Goal: Task Accomplishment & Management: Complete application form

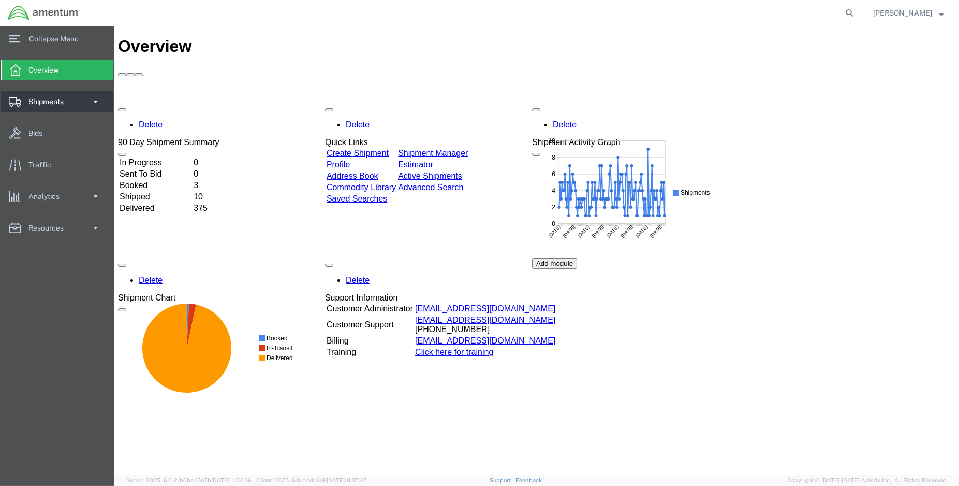
click at [92, 102] on span at bounding box center [95, 101] width 9 height 21
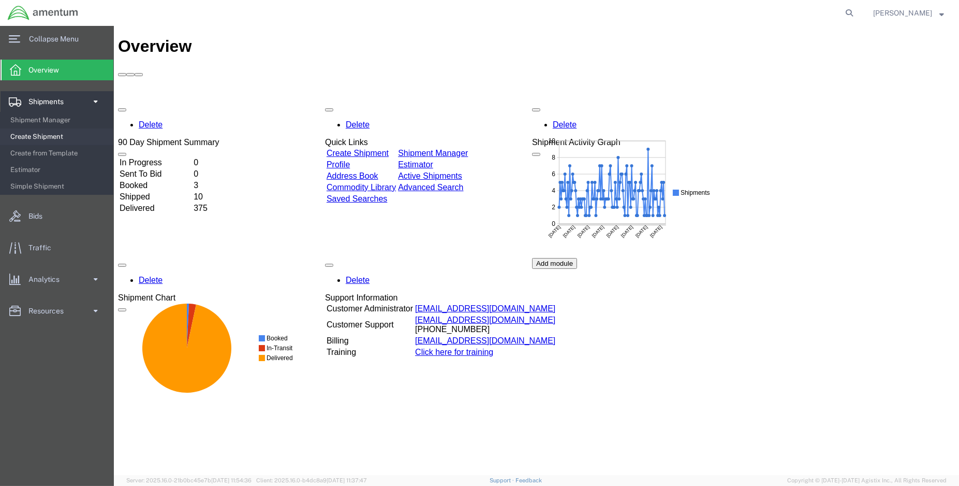
click at [38, 135] on span "Create Shipment" at bounding box center [58, 136] width 96 height 21
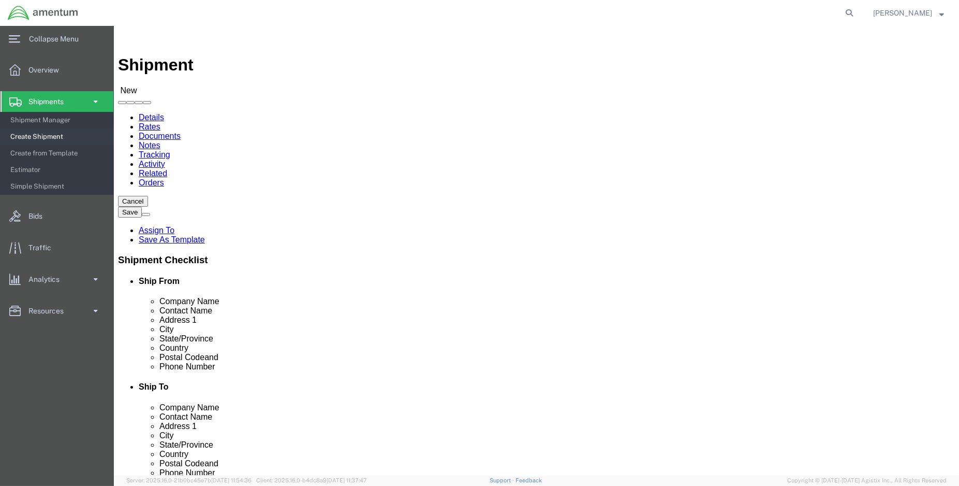
select select "MYPROFILE"
select select "LA"
type input "emi"
select select "49931"
select select "FL"
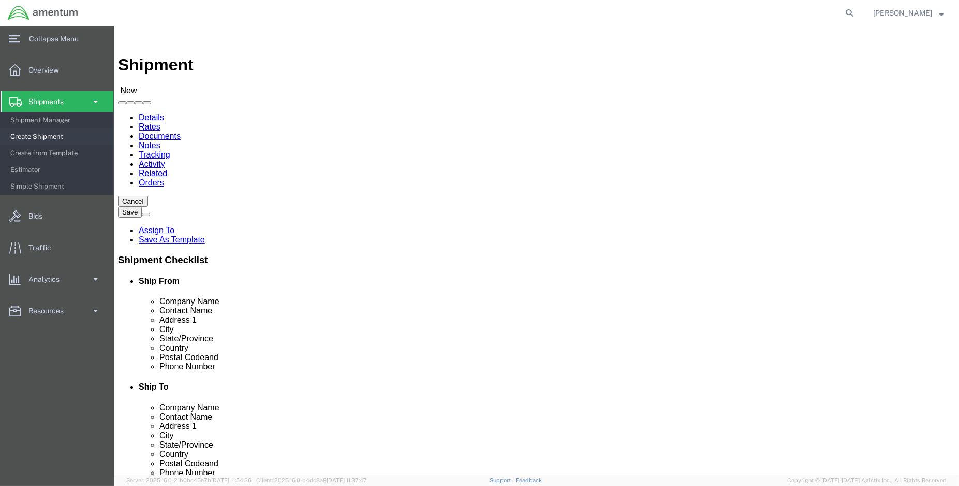
type input "eja"
select select "49930"
select select "FL"
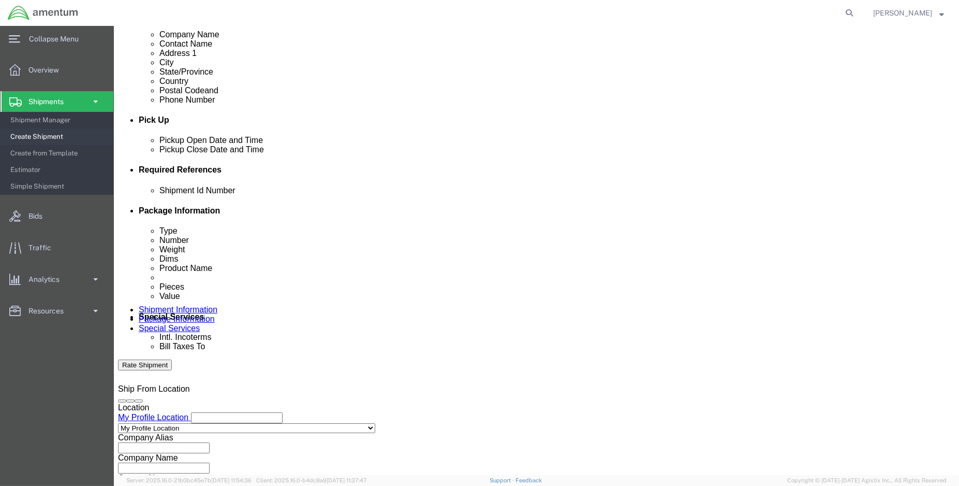
scroll to position [402, 0]
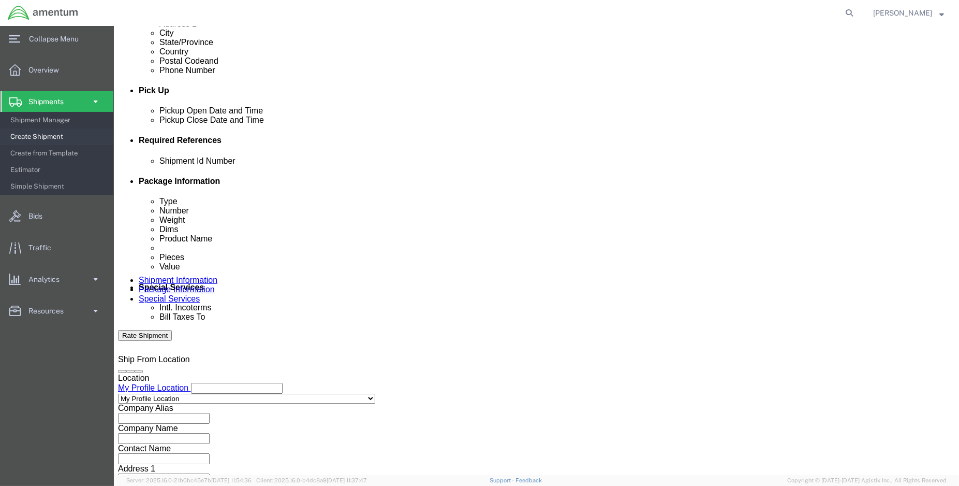
click div "[DATE] 8:00 AM"
type input "1:00 PM"
click button "Apply"
click div "[DATE] 2:00 PM"
type input "3:00 PM"
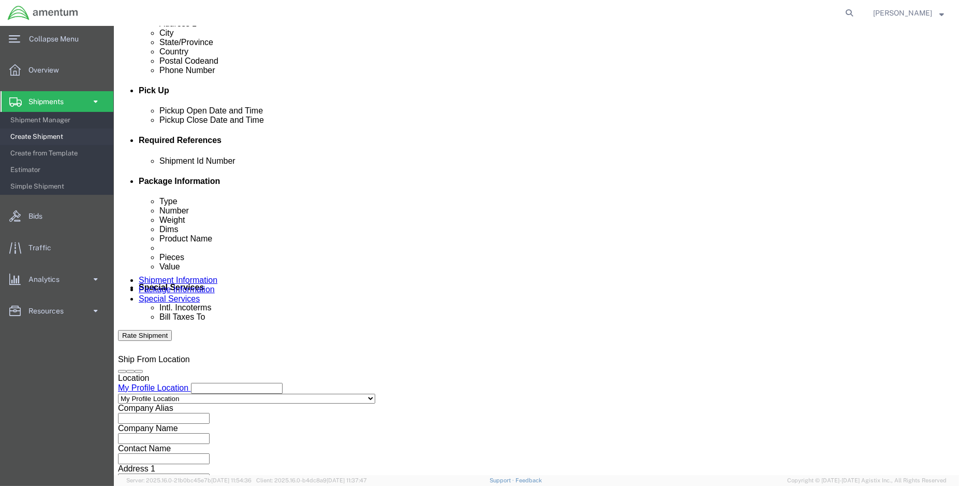
click button "Apply"
click button "Add reference"
click input "text"
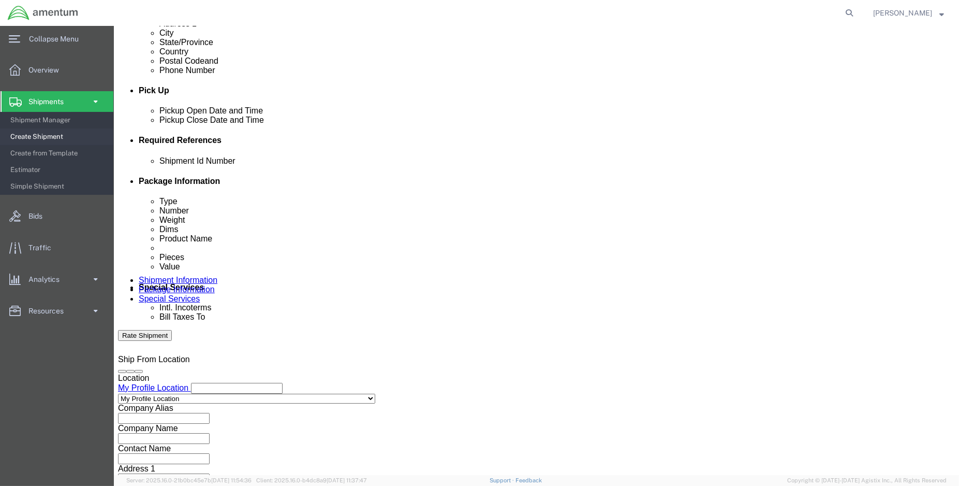
type input "ENO shipment:"
select select "DEPT"
type input "V"
type input "CBP"
select select "CUSTREF"
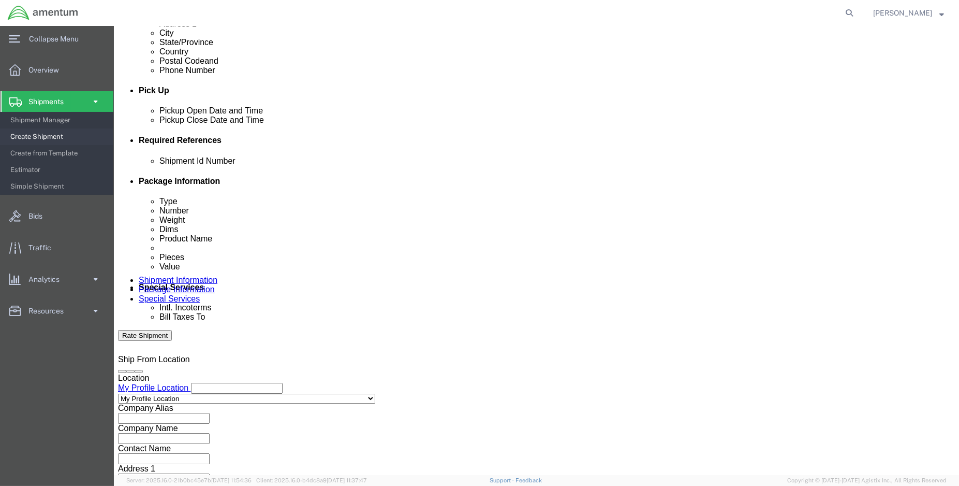
type input "EJA usage: 324634"
select select "PROJNUM"
paste input "6118.03.03.2219.000.ENO.0000"
type input "6118.03.03.2219.000.ENO.0000"
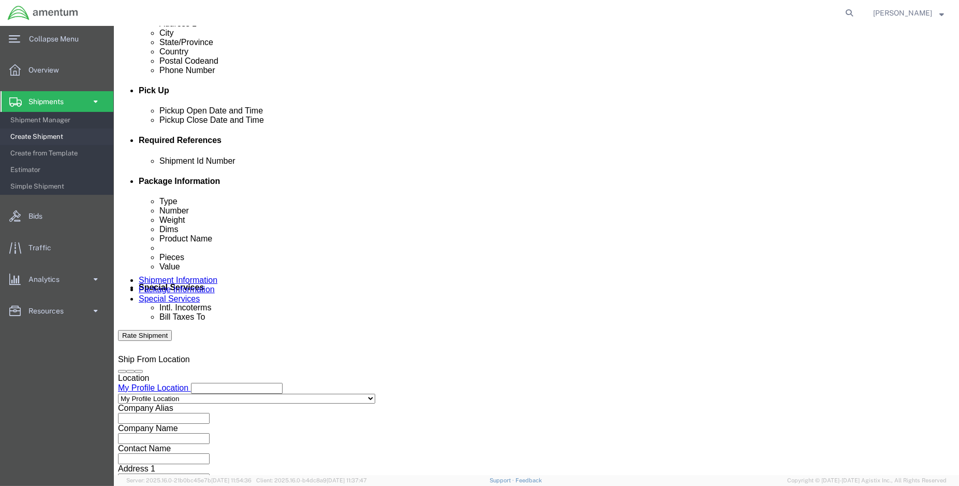
scroll to position [0, 0]
click input "ENO shipment:"
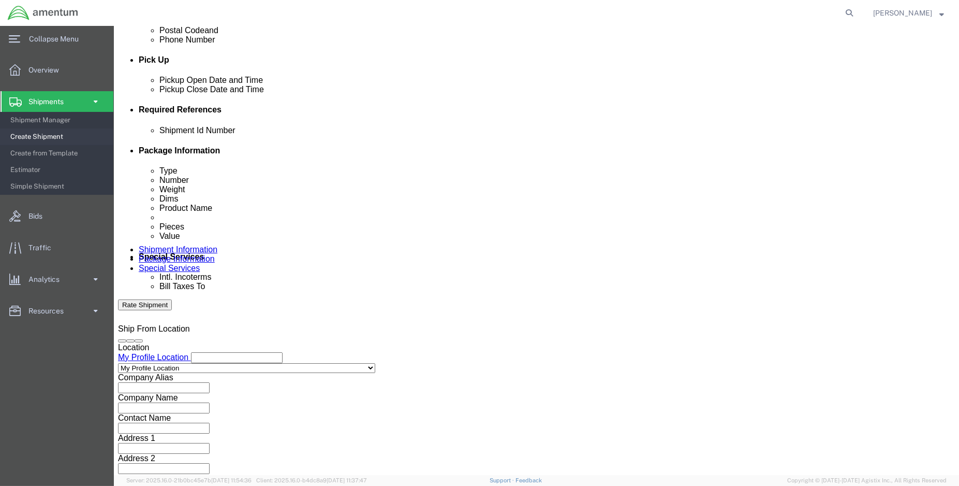
scroll to position [459, 0]
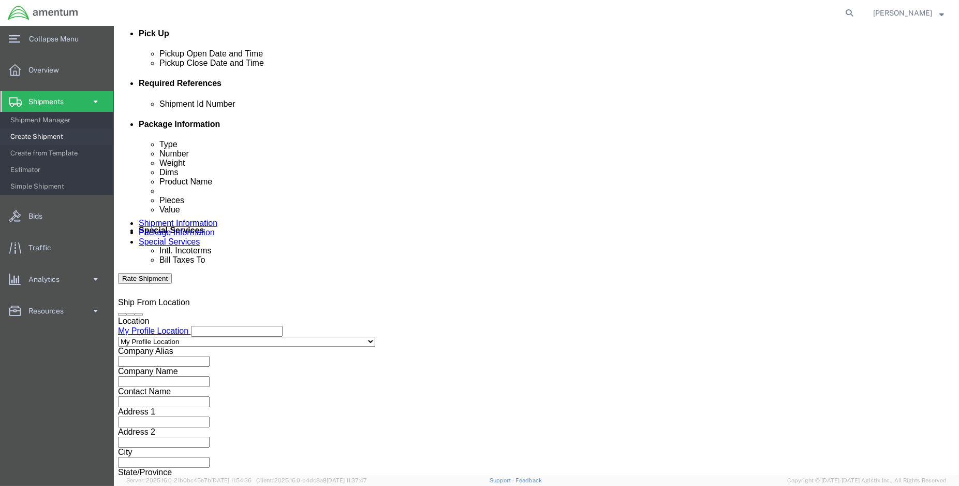
type input "ENO shipment: 94559"
click button "Continue"
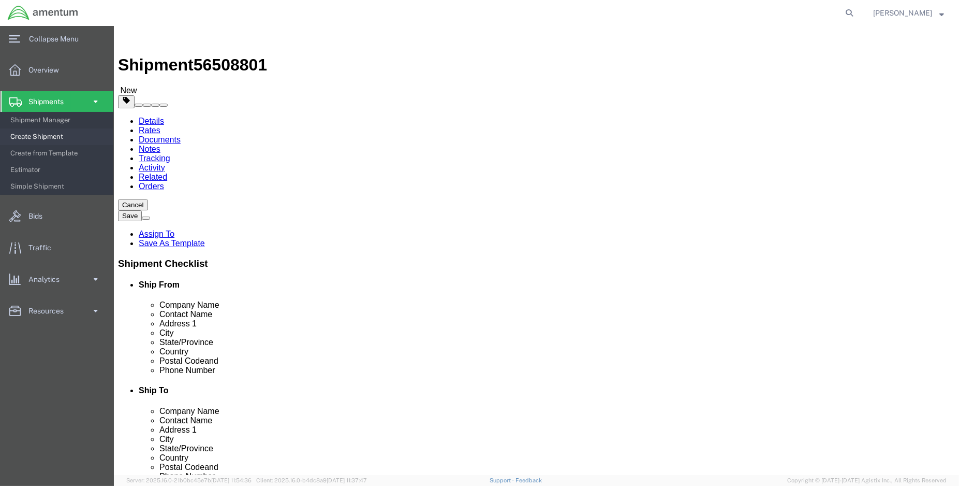
click select "Select BCK Boxes Bale(s) Basket(s) Bolt(s) Bottle(s) Buckets Bulk Bundle(s) Can…"
select select "SBX"
click select "Select BCK Boxes Bale(s) Basket(s) Bolt(s) Bottle(s) Buckets Bulk Bundle(s) Can…"
type input "12.25"
type input "11.00"
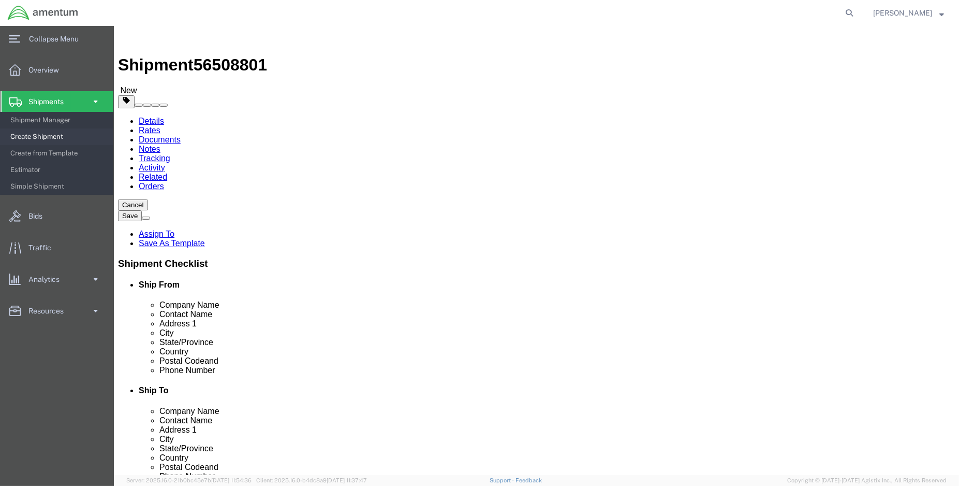
type input "1.50"
drag, startPoint x: 142, startPoint y: 250, endPoint x: 104, endPoint y: 250, distance: 38.3
click div "Weight 0.00 Select kgs lbs Ship. t°"
type input "1.00"
click div "Package Content # 1 1 x Small Box Package Type Select BCK Boxes Bale(s) Basket(…"
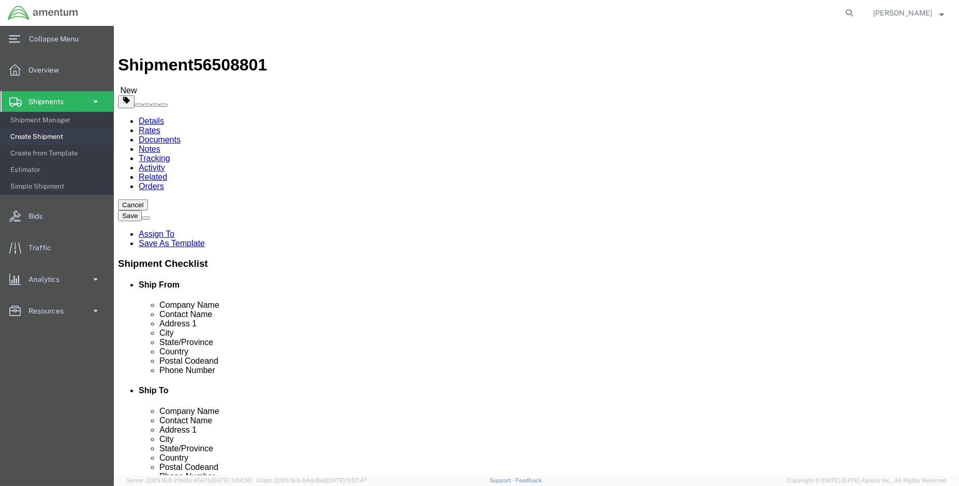
click link "Add Content"
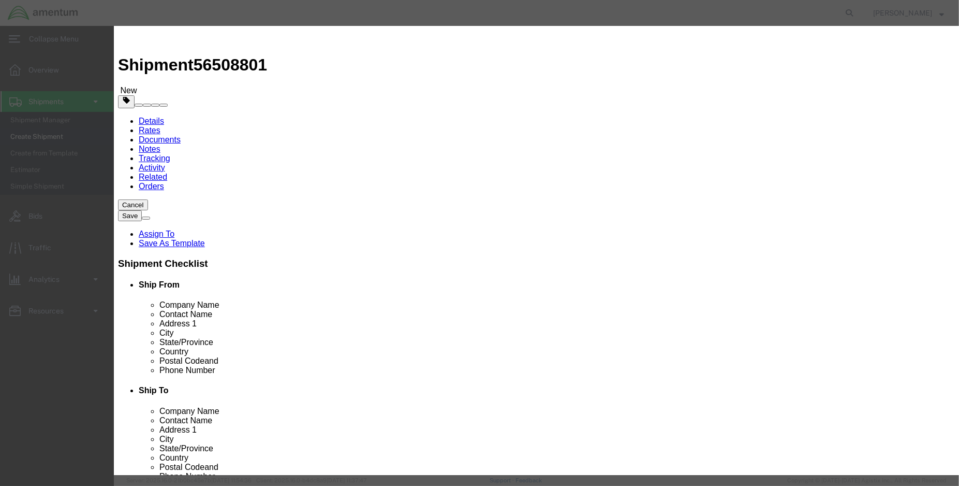
click input "text"
click input "ES49011-2"
type input "O-RING (PN: ES49011-2)"
type input "4.00"
type input "100.00"
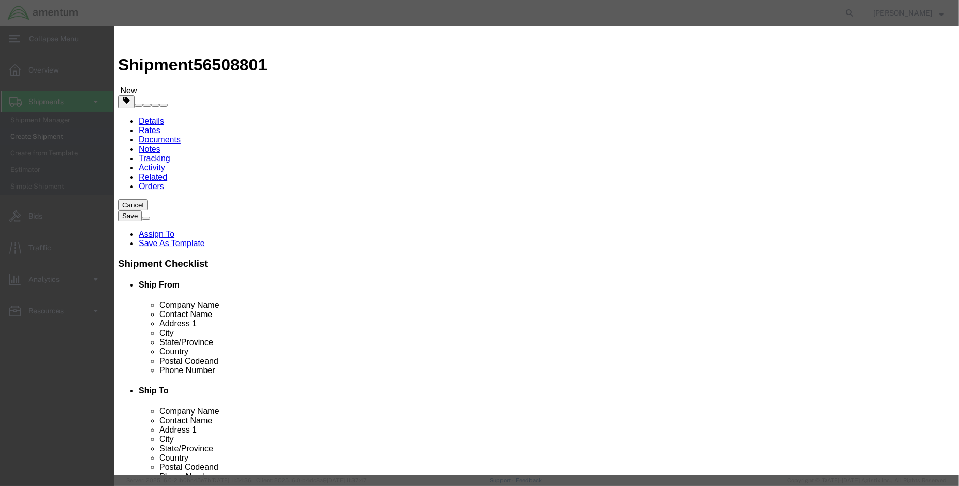
select select "USD"
click button "Save & Close"
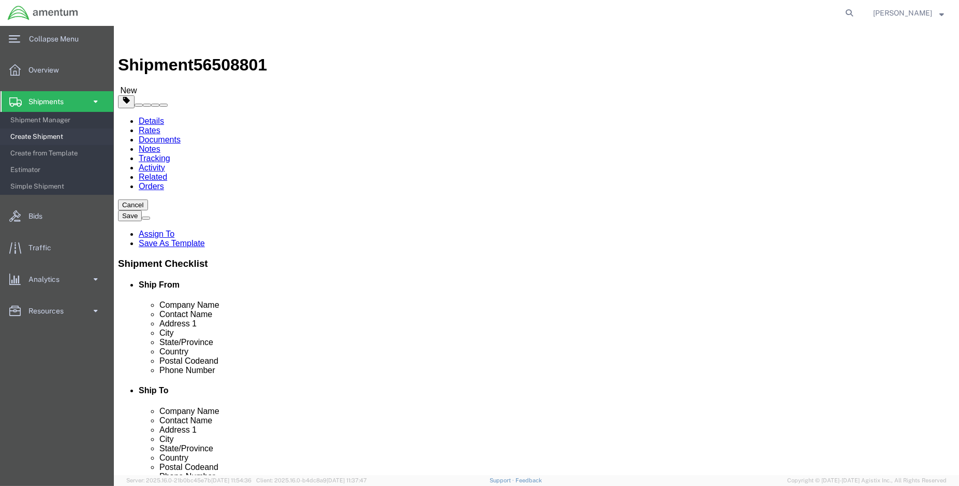
click button "Rate Shipment"
click icon
click input "Ship To Location / Contact Name : This field is required."
type input "n"
type input "[PERSON_NAME]"
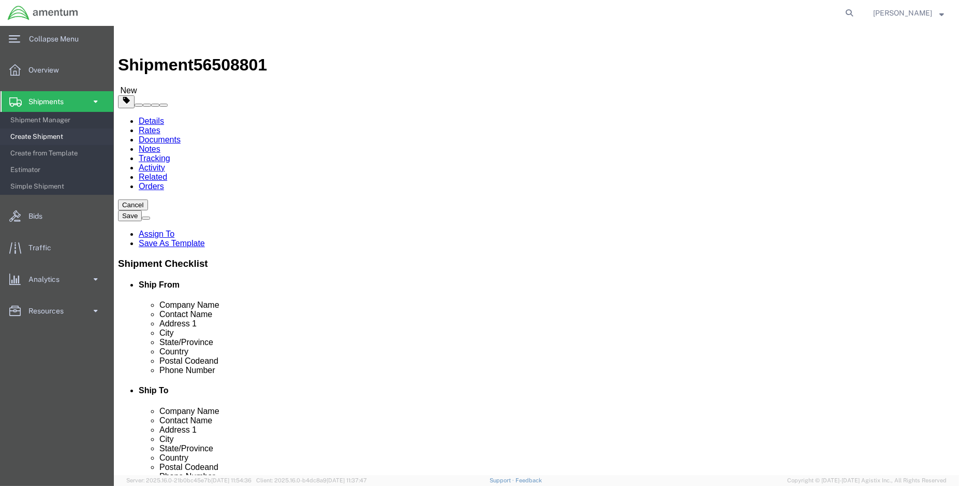
type input "Hangar 1002, [GEOGRAPHIC_DATA]"
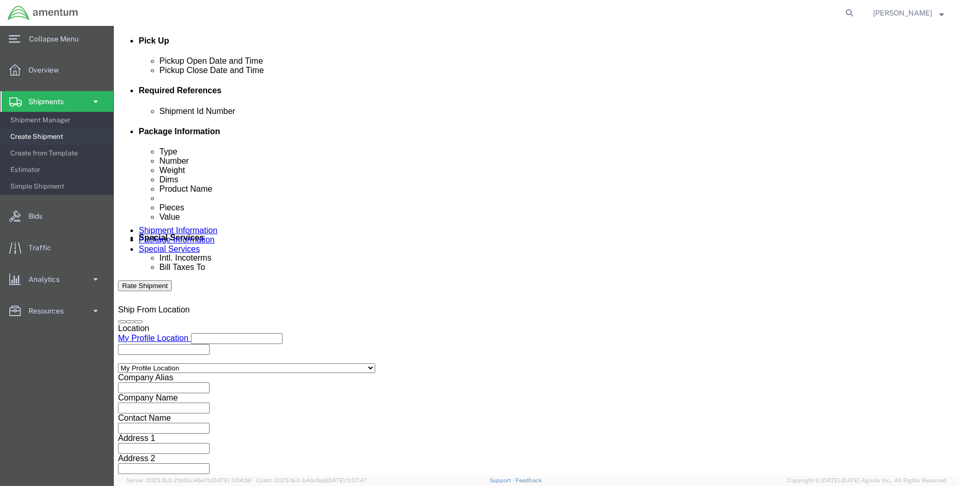
scroll to position [459, 0]
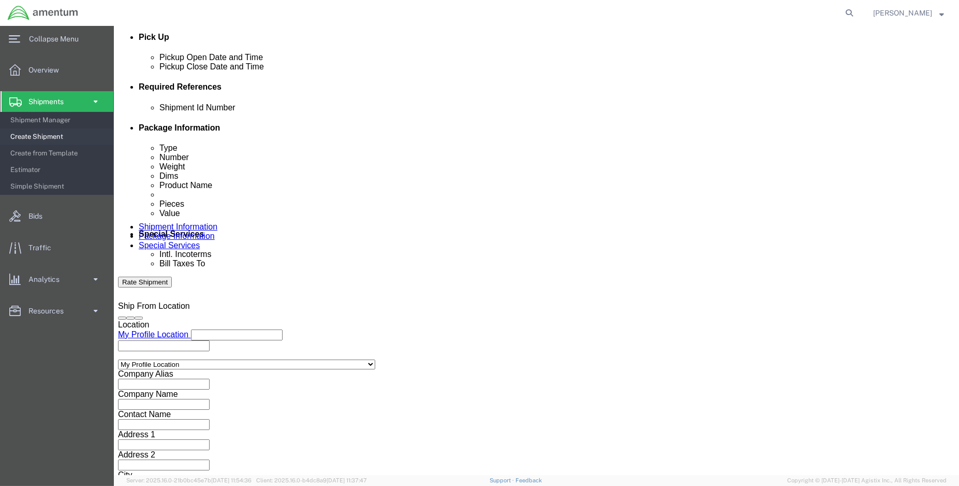
click button "Continue"
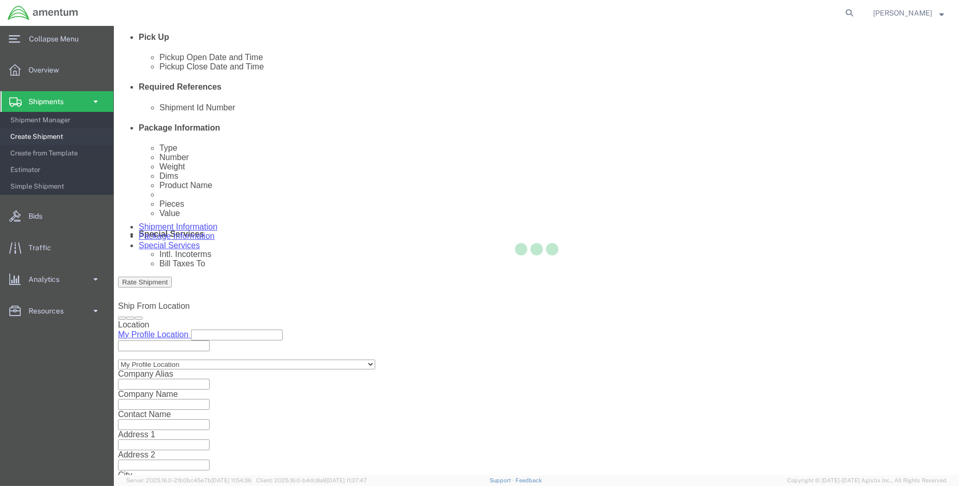
scroll to position [84, 0]
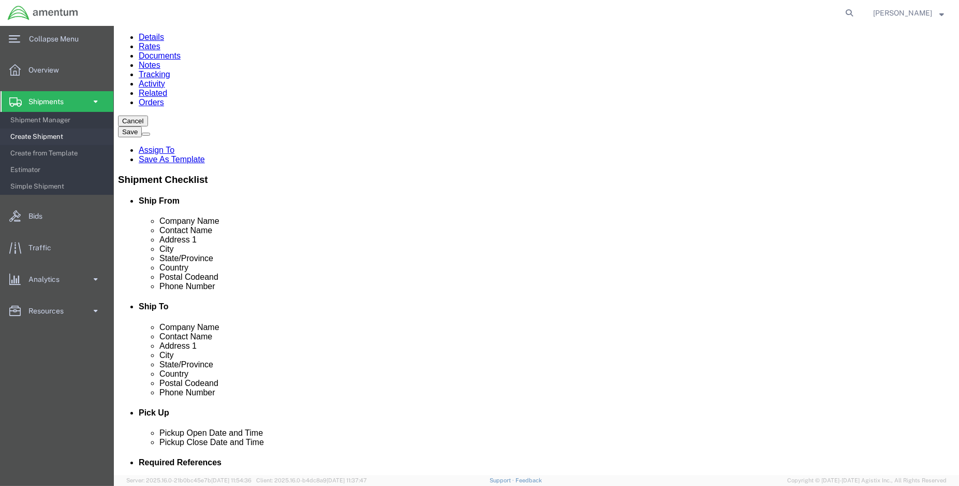
click button "Rate Shipment"
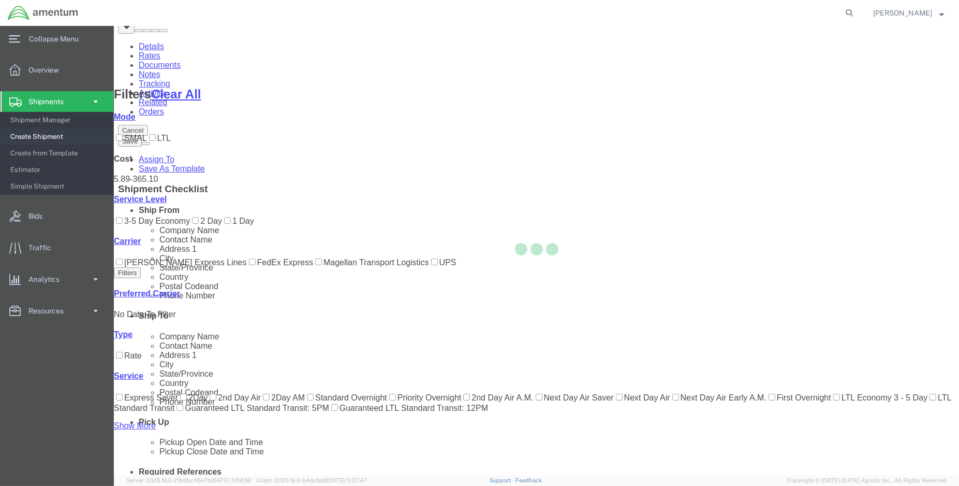
scroll to position [71, 0]
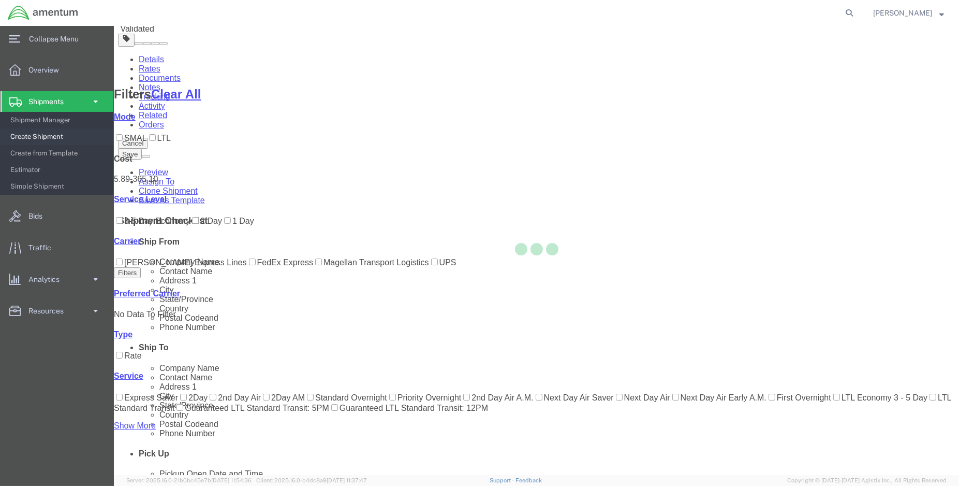
scroll to position [0, 0]
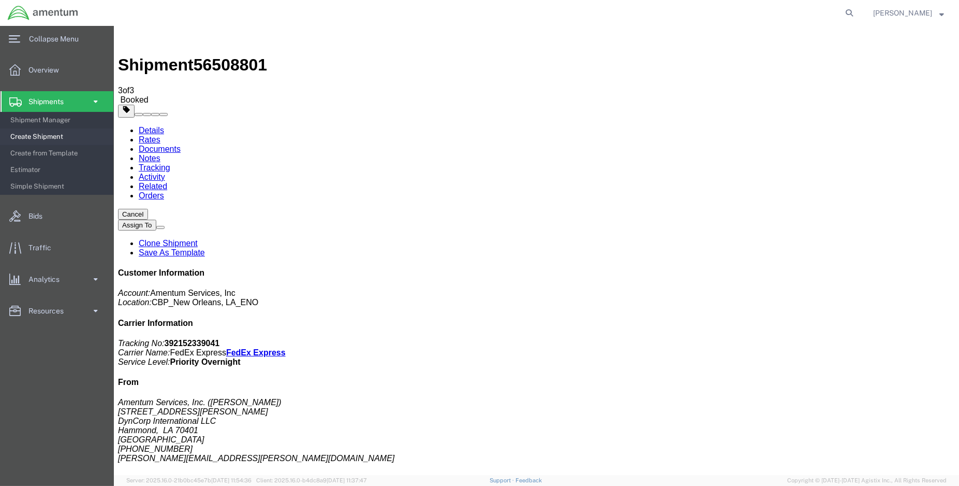
drag, startPoint x: 876, startPoint y: 155, endPoint x: 814, endPoint y: 161, distance: 61.8
click at [814, 339] on p "Tracking No: 392152339041 Carrier Name: FedEx Express FedEx Express Service Lev…" at bounding box center [536, 353] width 837 height 28
copy b "392152339041"
click at [151, 126] on link "Details" at bounding box center [150, 130] width 25 height 9
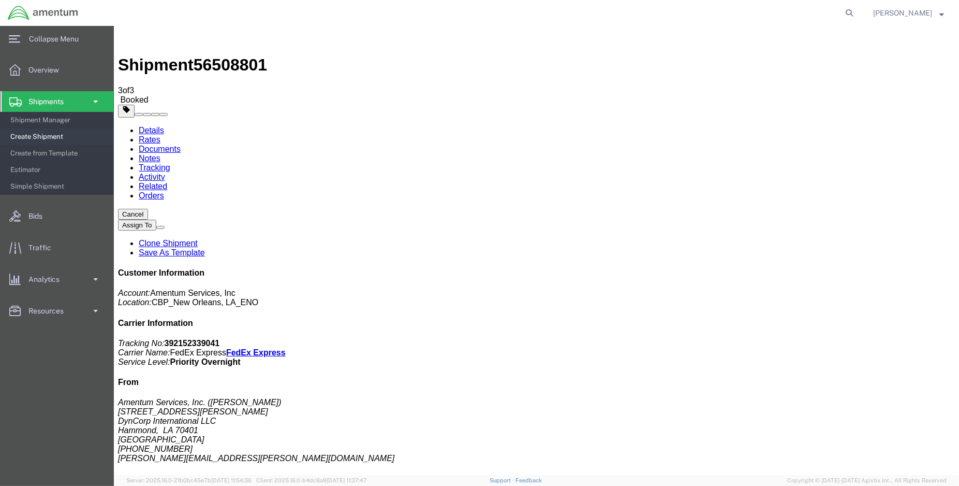
click link "Schedule pickup request"
click at [97, 100] on span at bounding box center [95, 101] width 9 height 21
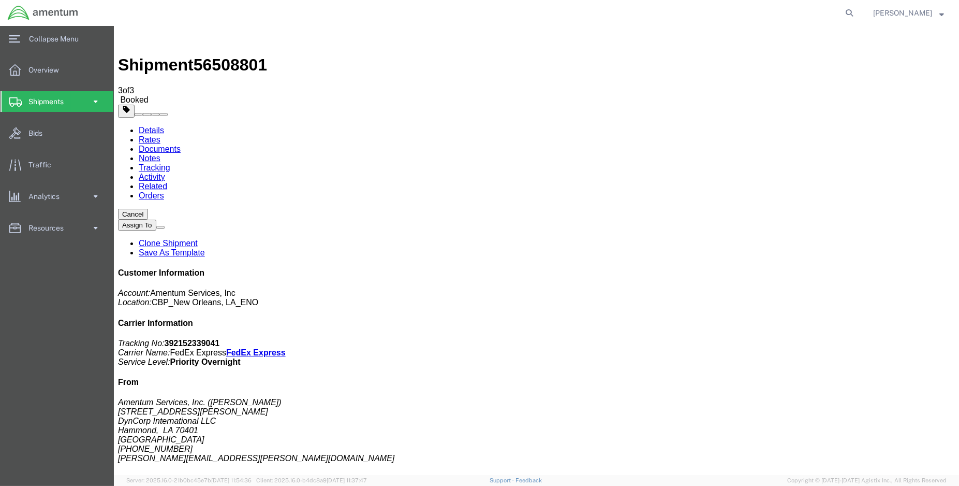
click at [97, 101] on span at bounding box center [95, 101] width 9 height 21
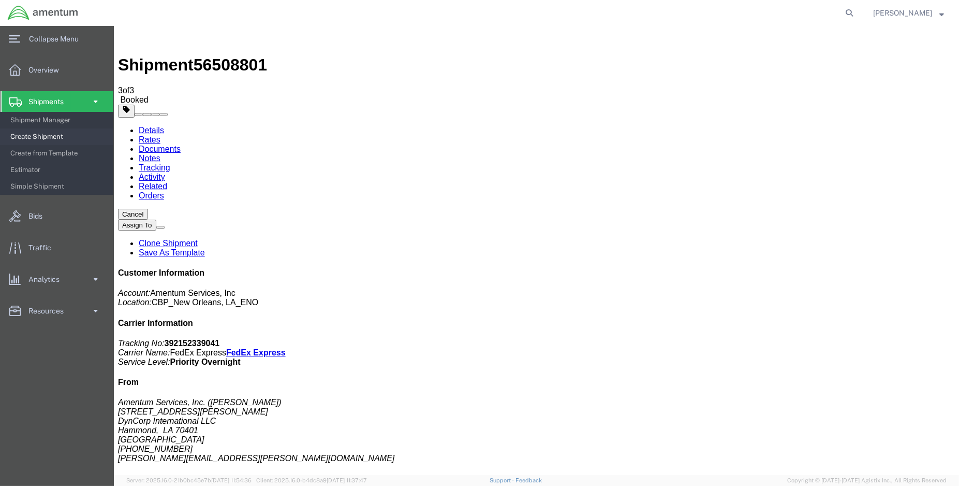
click at [47, 134] on span "Create Shipment" at bounding box center [58, 136] width 96 height 21
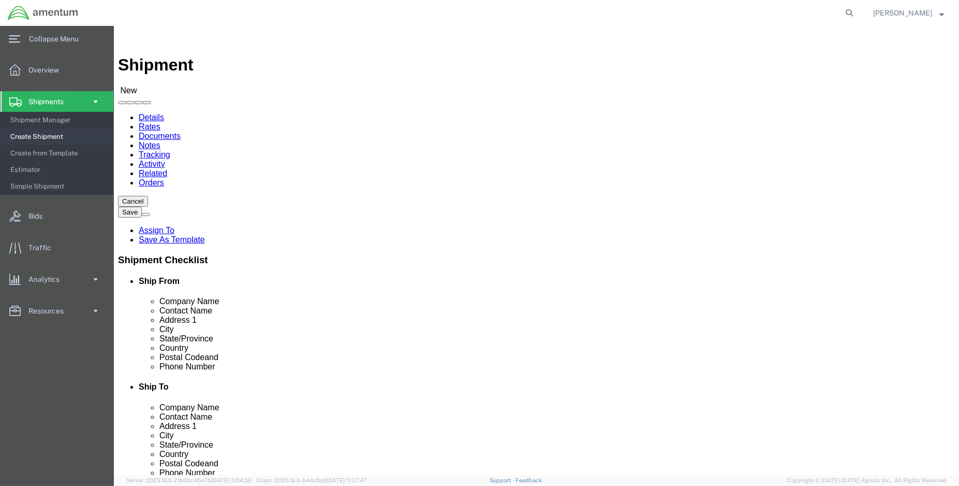
select select "MYPROFILE"
select select "LA"
type input "EMI"
select select "49931"
select select "FL"
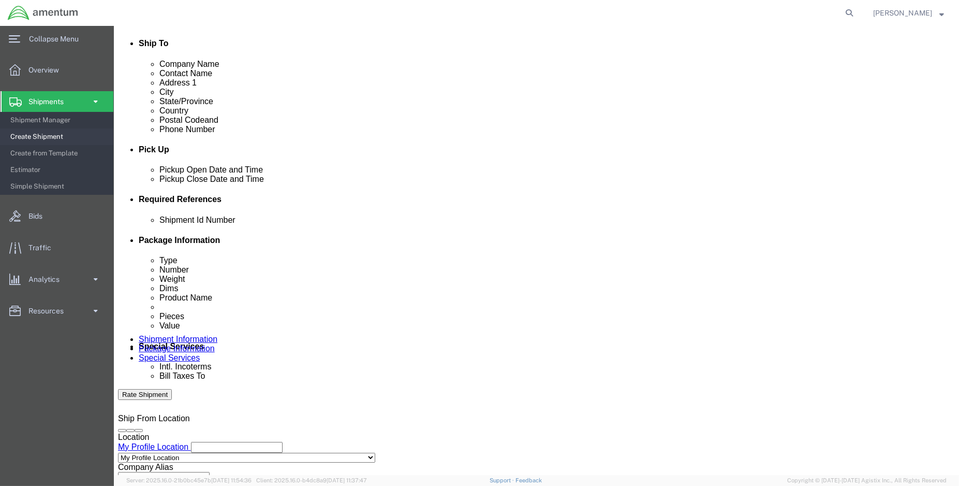
scroll to position [345, 0]
click div "[DATE] 8:00 AM"
type input "1:00 PM"
click button "Apply"
click div "[DATE] 2:00 PM"
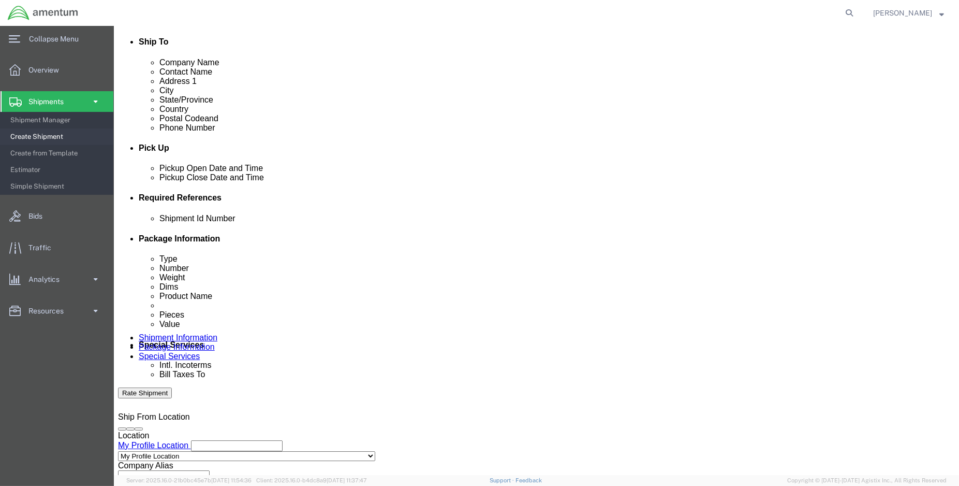
type input "3:00 PM"
click button "Apply"
click button "Add reference"
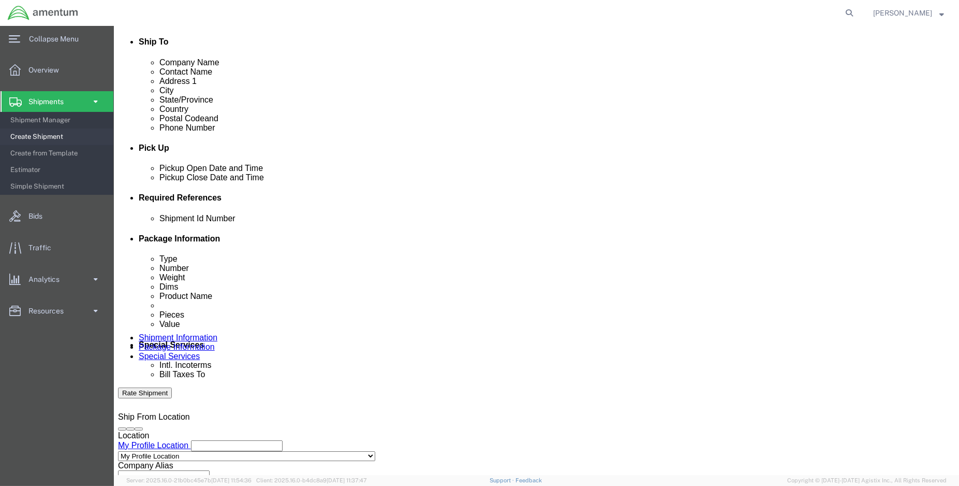
click input "text"
type input "e"
type input "ENO shipment:"
select select "DEPT"
type input "CBP"
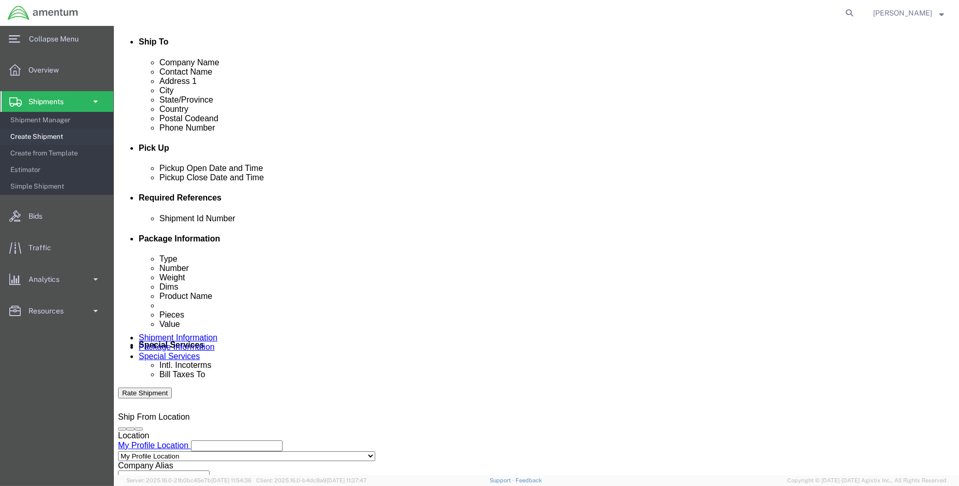
select select "CUSTREF"
type input "EMI usage: 324573"
select select "PROJNUM"
paste input "6118.03.03.2219.000.ENO.0000"
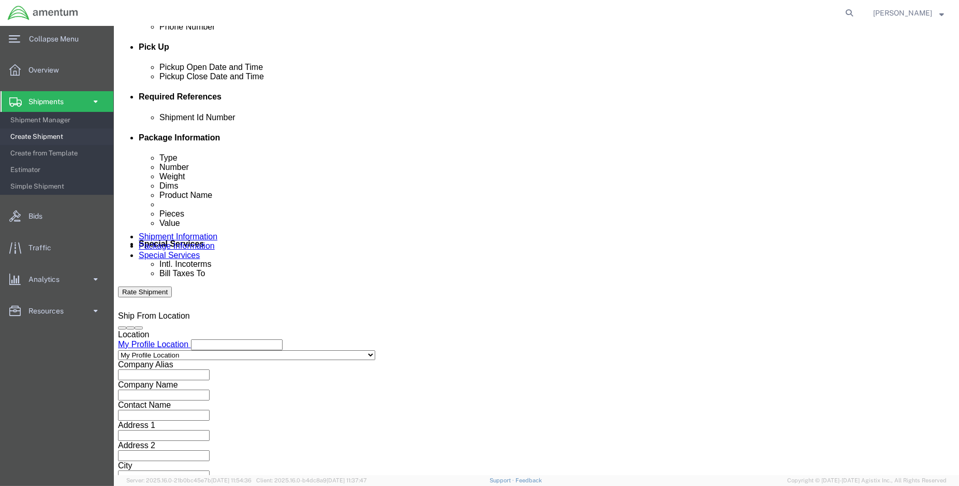
scroll to position [459, 0]
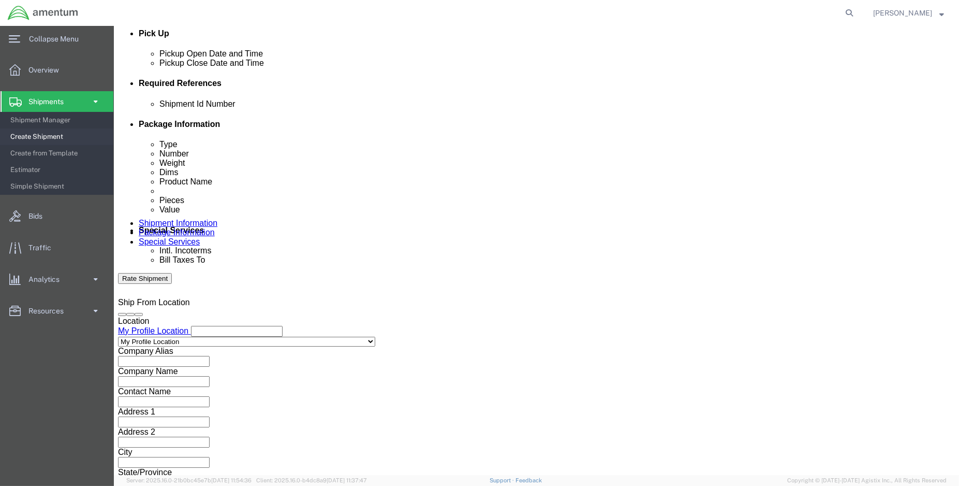
type input "6118.03.03.2219.000.ENO.0000"
click button "Continue"
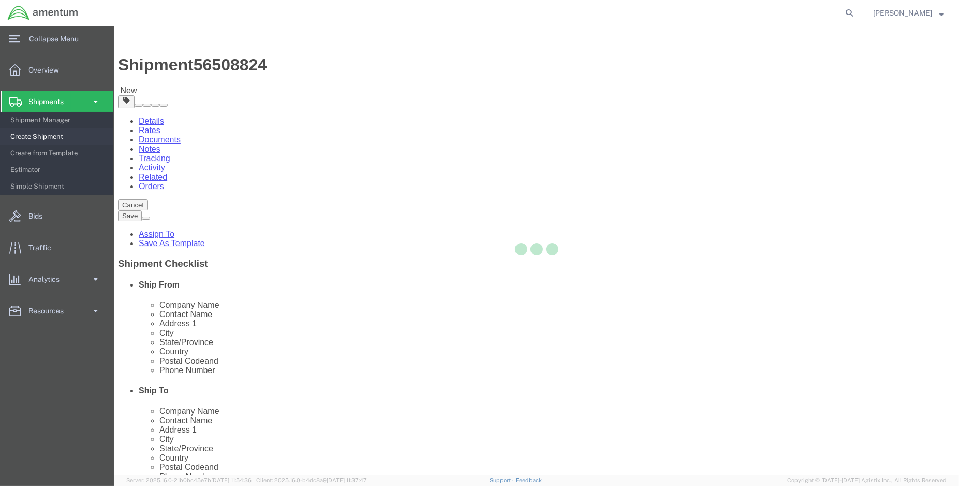
select select "CBOX"
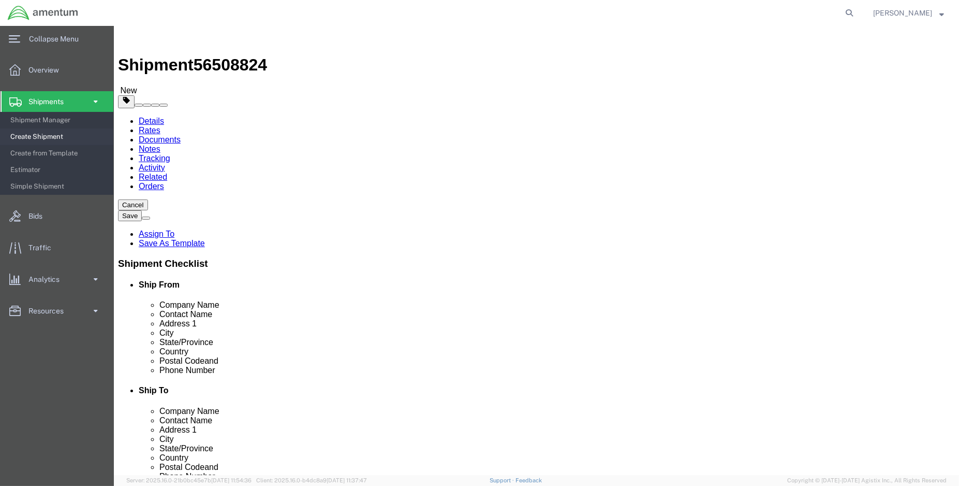
click link "Add Content"
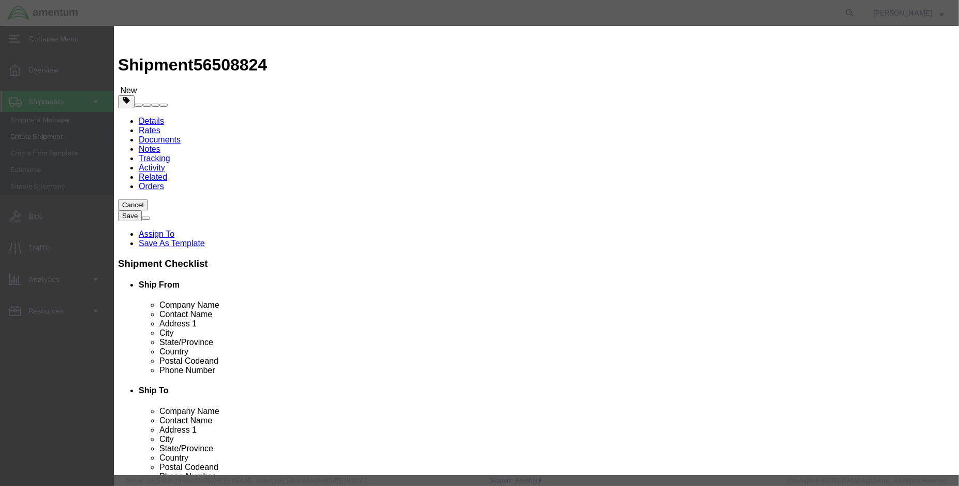
click input "text"
type input "[PHONE_NUMBER]"
click div "Name: WINDSHIELD ASSEMBLY,AIRCRAFT, R/H Sku: [PHONE_NUMBER] Model: Description:"
select select
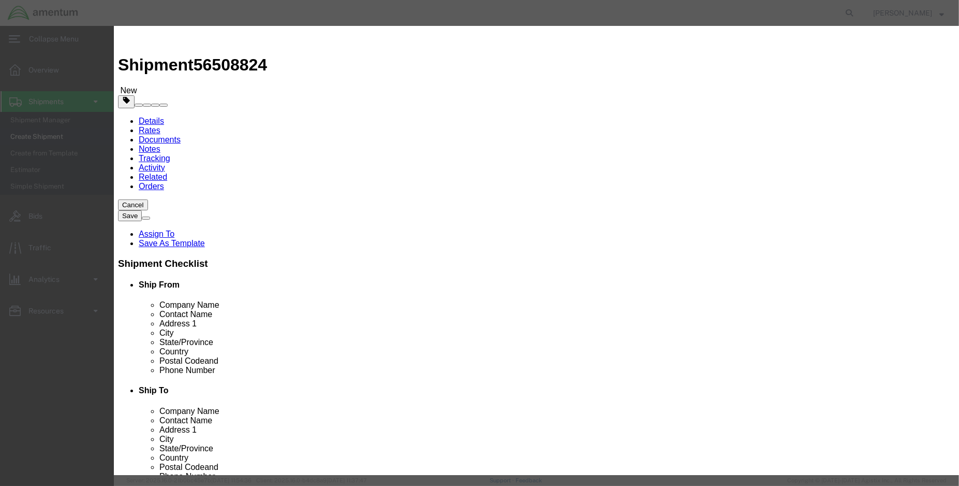
checkbox input "false"
type input "WINDSHIELD ASSEMBLY,AIRCRAFT, R/H"
type input "[PHONE_NUMBER]"
type input "WINDSHIELD ASSEMBLY,AIRCRAFT, R/H"
click input "text"
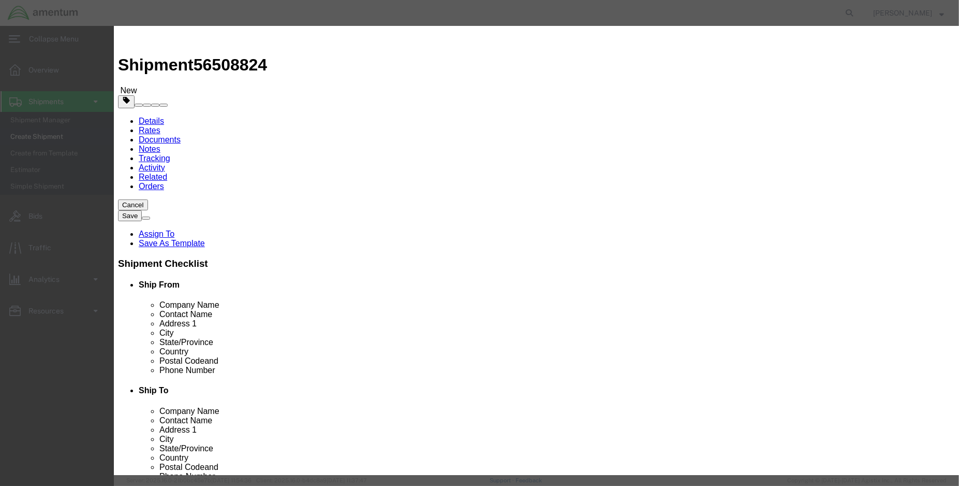
type input "1.00"
click input "text"
type input "10000.00"
click input "WINDSHIELD ASSEMBLY,AIRCRAFT, R/H"
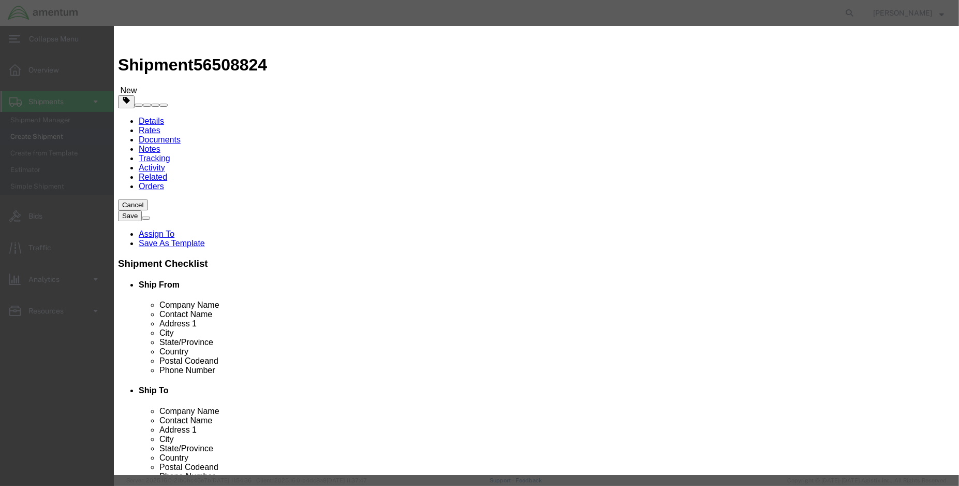
drag, startPoint x: 406, startPoint y: 81, endPoint x: 366, endPoint y: 81, distance: 40.4
click input "WINDSHIELD ASSEMBLY,AIRCRAFT, R/H (SN: 25057H7094)"
type input "WINDSHIELD ASSEMBLY,AIRCRAFT, R/H (SN: 25057H7094)"
paste input "25057H7094"
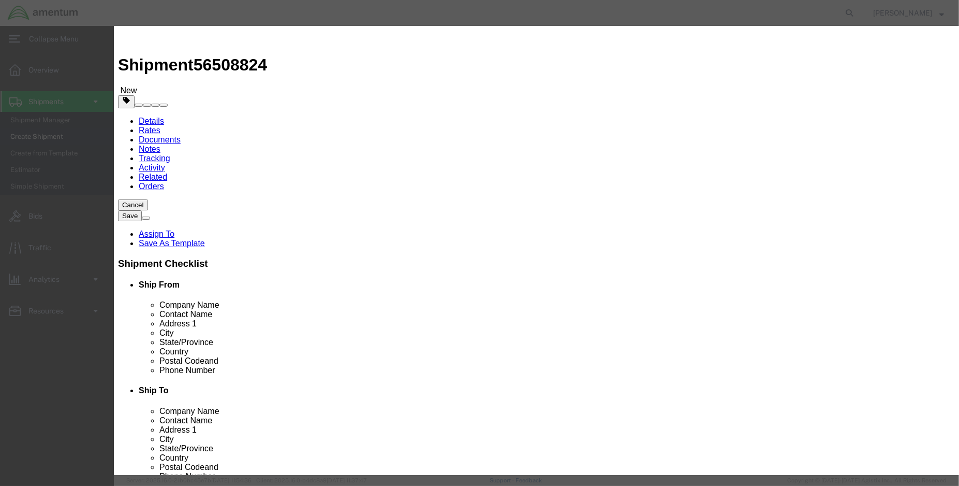
type input "25057H7094"
click div "Select"
click button "Save & Close"
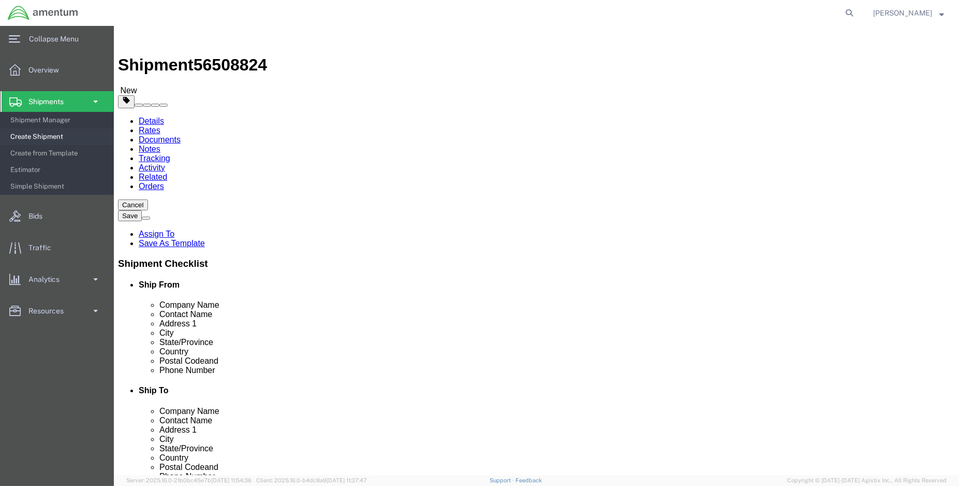
click link "Shipment Information"
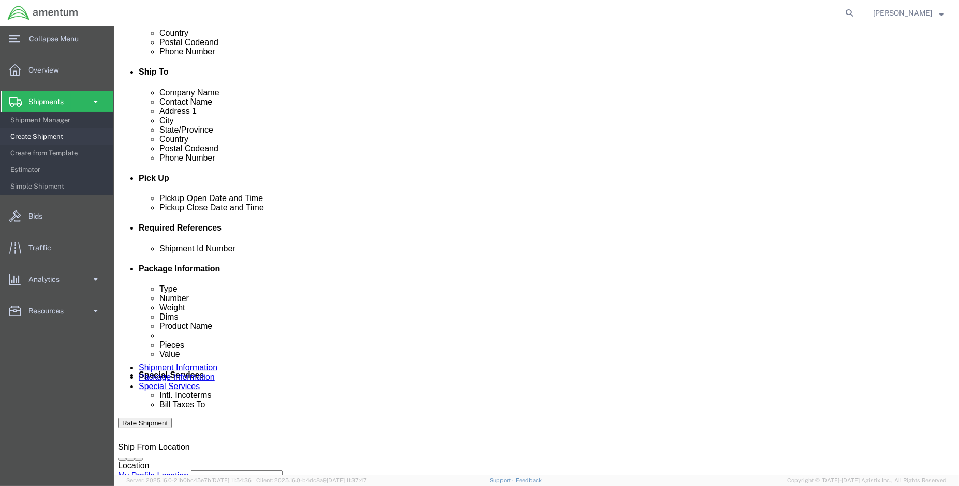
scroll to position [345, 0]
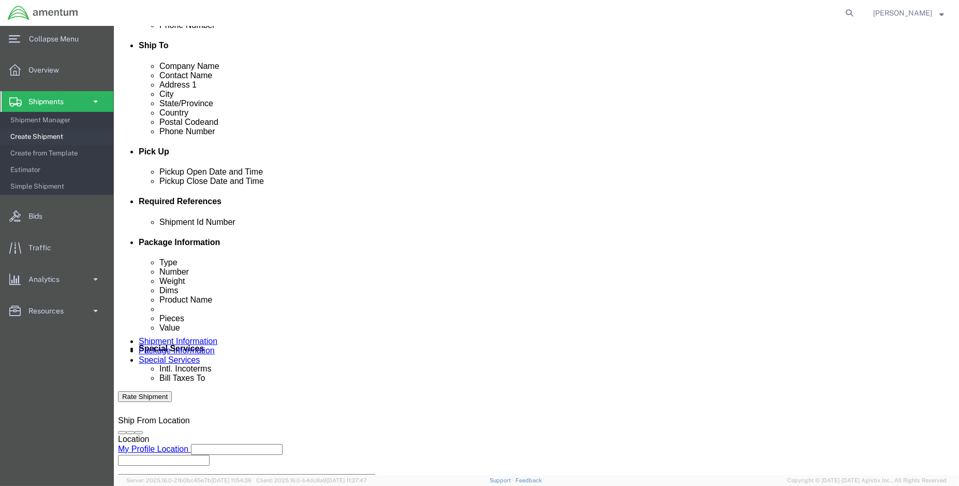
click input "ENO shipment:"
type input "ENO shipment: 94561"
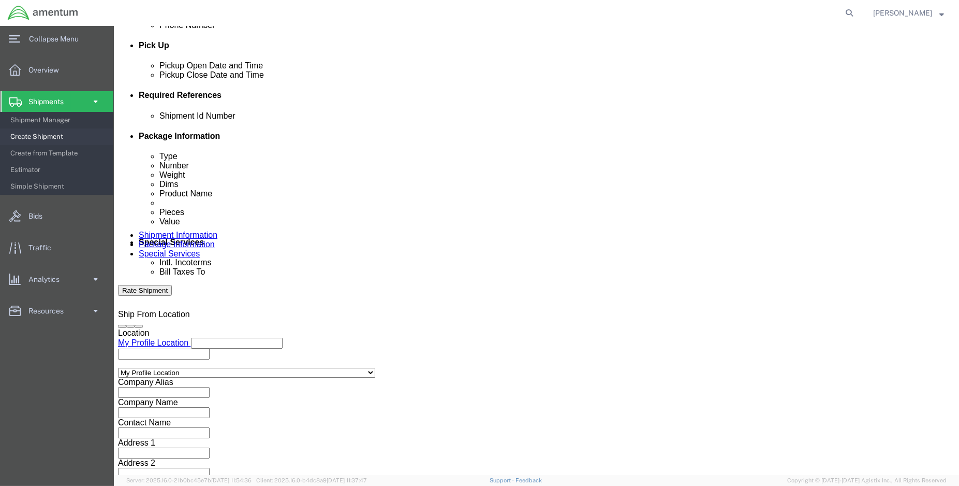
scroll to position [459, 0]
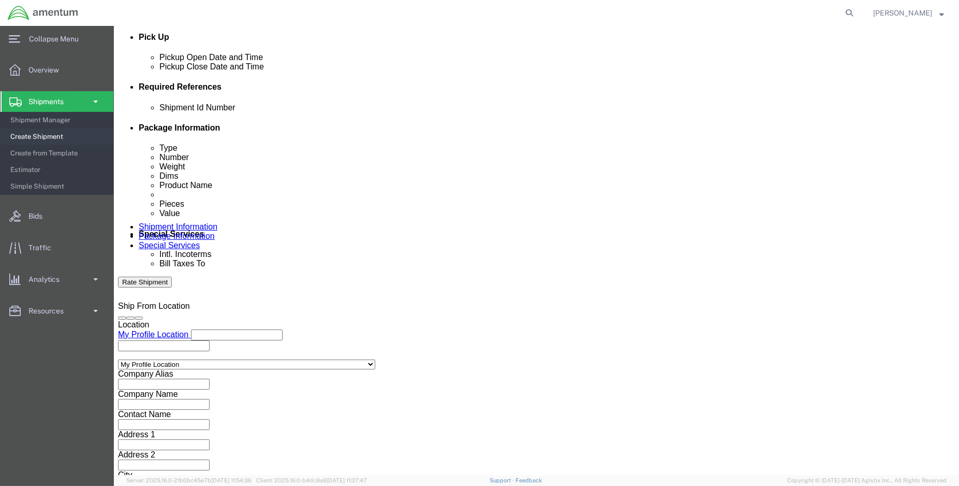
click button "Continue"
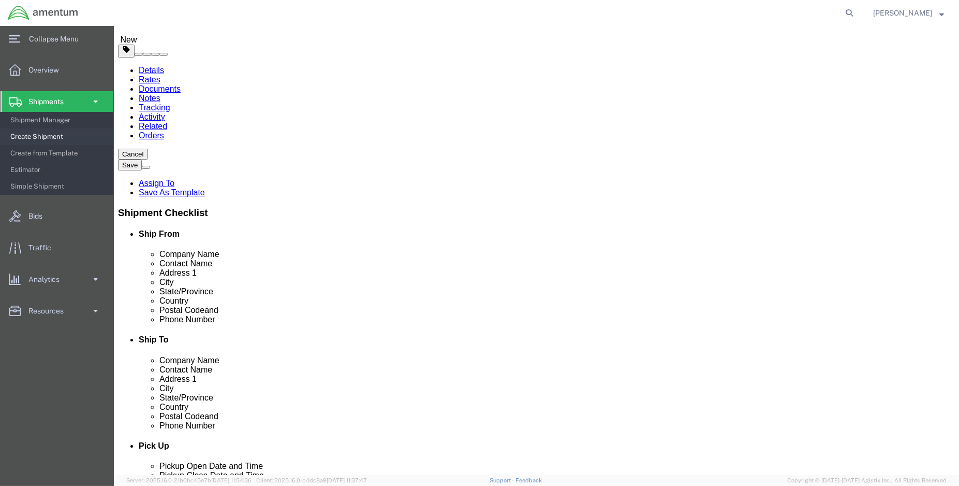
scroll to position [0, 0]
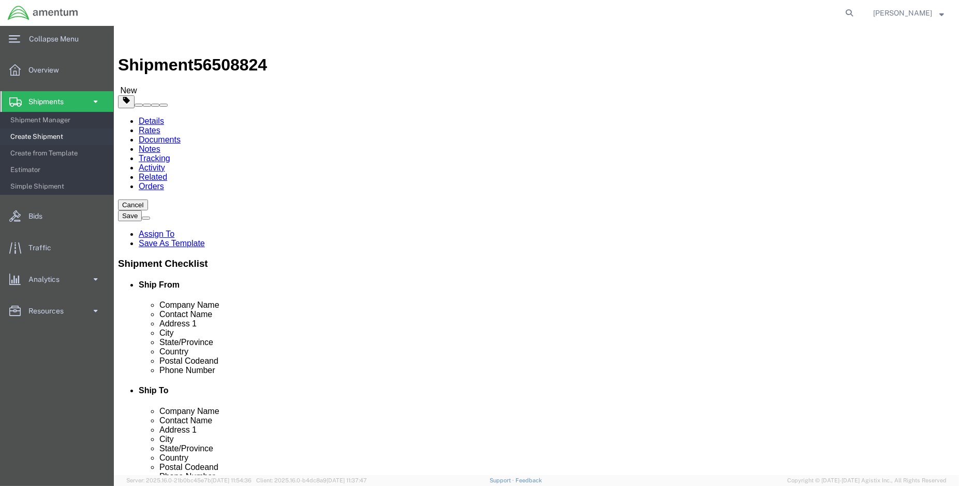
click div "Package Type Select BCK Boxes Bale(s) Basket(s) Bolt(s) Bottle(s) Buckets Bulk …"
click input "text"
type input "31"
type input "27"
type input "6"
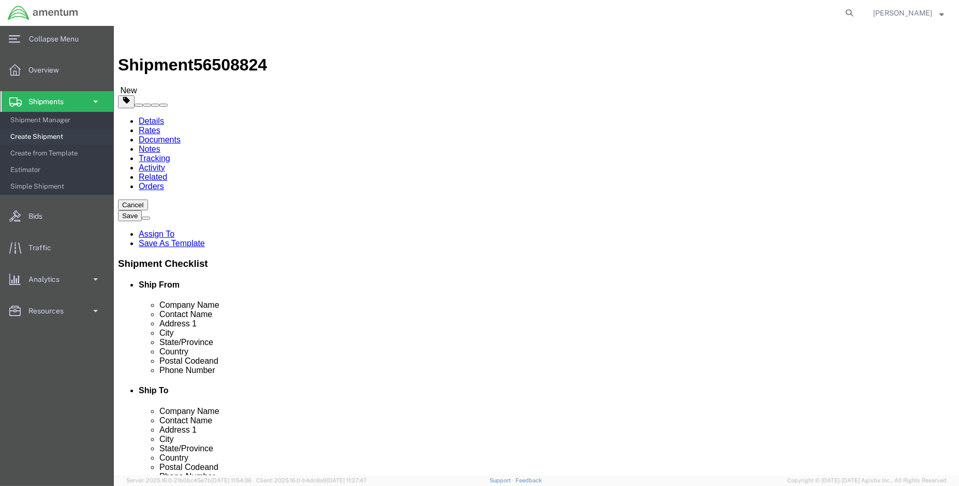
type input "41.00"
click div "Package Content # 1 x Package Type Select BCK Boxes Bale(s) Basket(s) Bolt(s) B…"
click button "Rate Shipment"
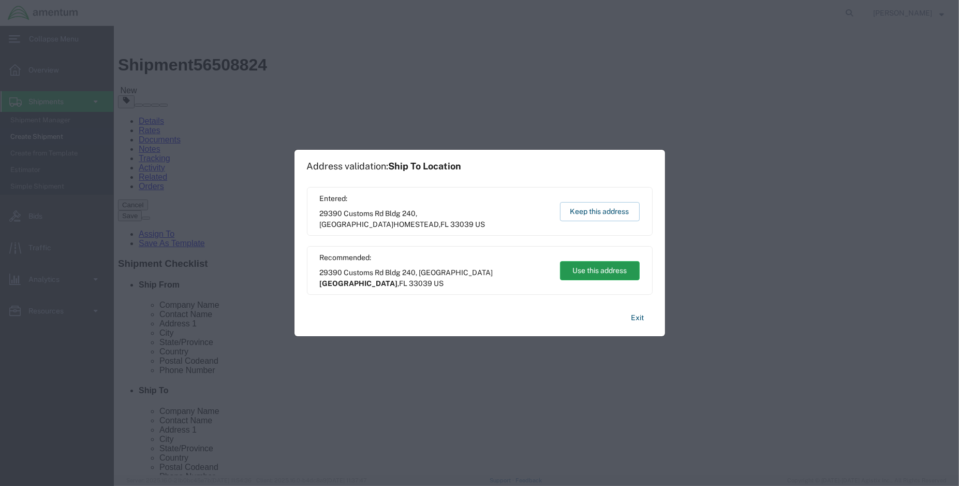
click at [615, 267] on button "Use this address" at bounding box center [600, 270] width 80 height 19
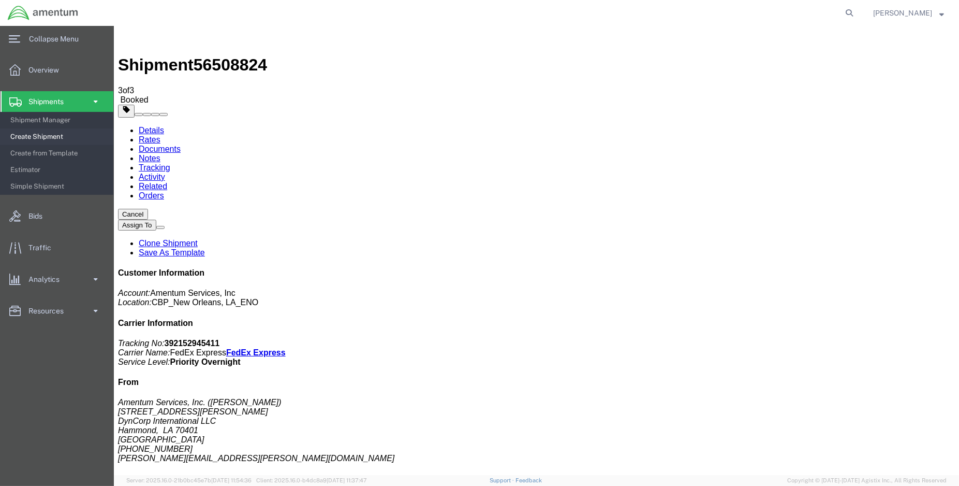
click at [157, 126] on link "Details" at bounding box center [150, 130] width 25 height 9
click link "Schedule pickup request"
drag, startPoint x: 857, startPoint y: 158, endPoint x: 695, endPoint y: 136, distance: 163.7
click p "Tracking No: 392152945411 Carrier Name: FedEx Express FedEx Express Service Lev…"
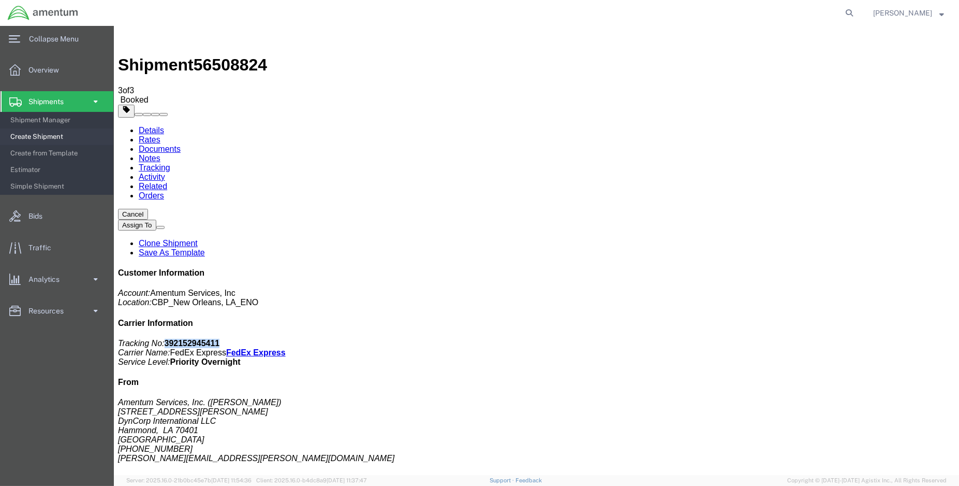
copy b "392152945411"
